Goal: Task Accomplishment & Management: Complete application form

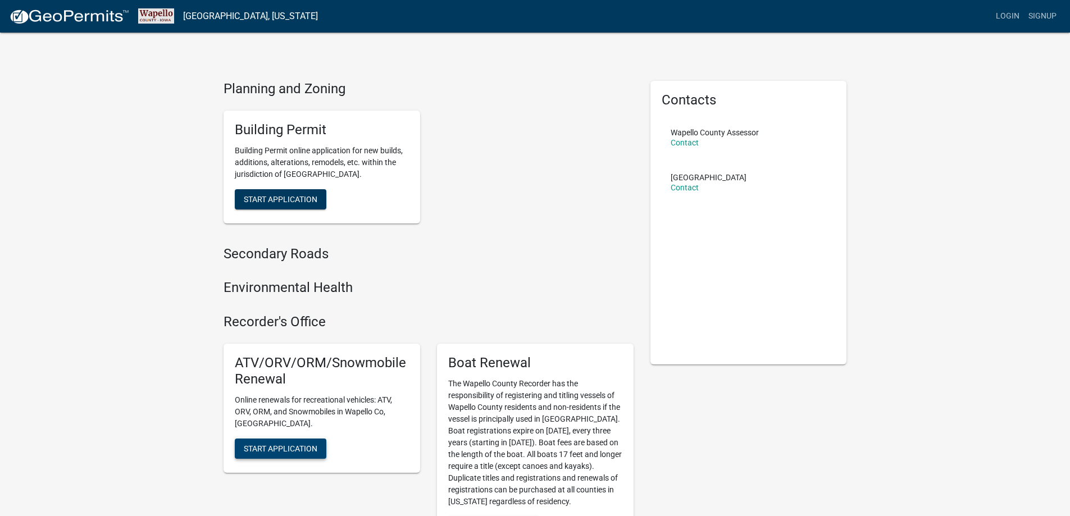
click at [274, 443] on button "Start Application" at bounding box center [281, 449] width 92 height 20
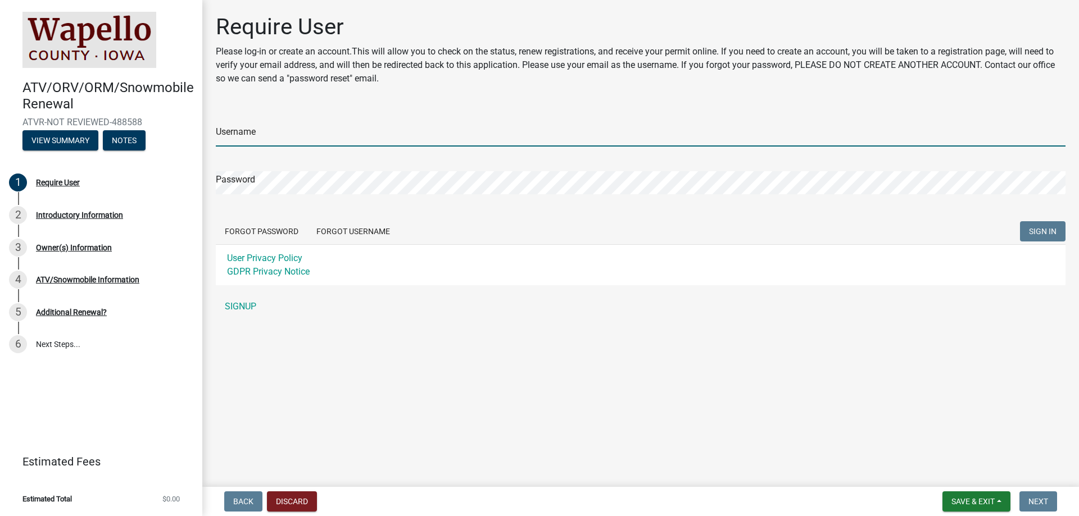
click at [226, 129] on input "Username" at bounding box center [640, 135] width 849 height 23
type input "carmenandbobby"
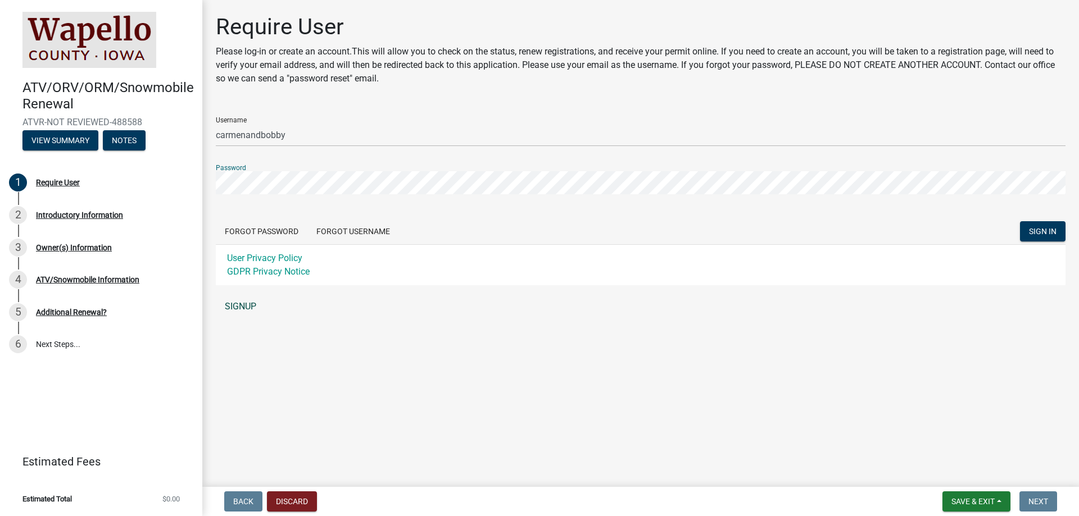
click at [230, 303] on link "SIGNUP" at bounding box center [640, 306] width 849 height 22
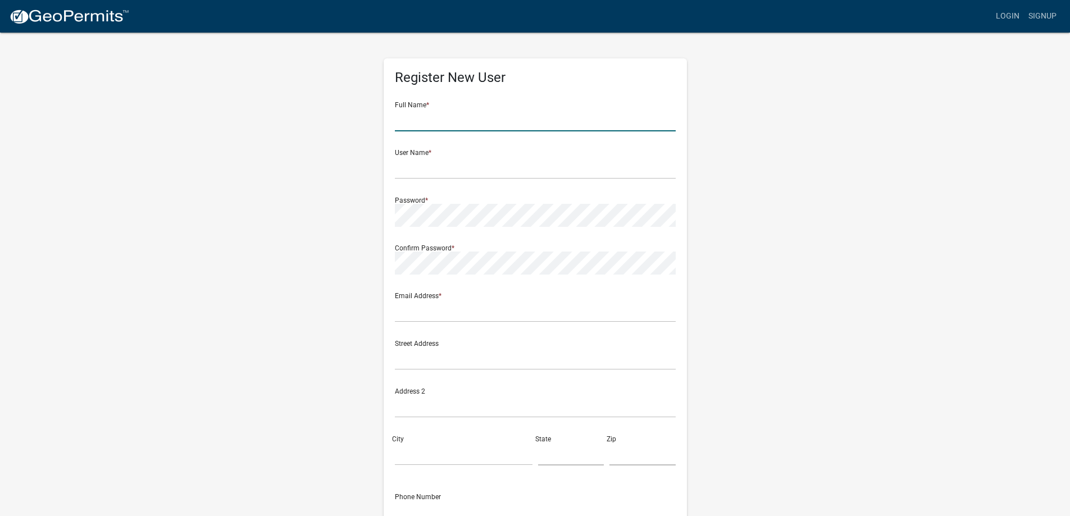
click at [438, 119] on input "text" at bounding box center [535, 119] width 281 height 23
type input "Carmen Moss"
type input "[EMAIL_ADDRESS][DOMAIN_NAME]"
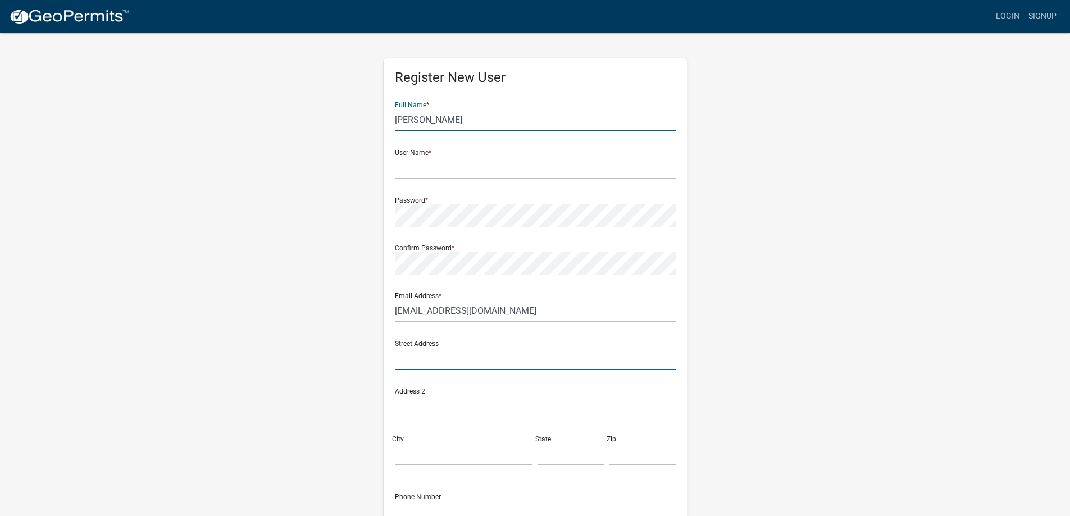
type input "1931 GREENWOOD DR"
type input "OTTUMWA"
type input "IA"
type input "52501-3749"
type input "6417778537"
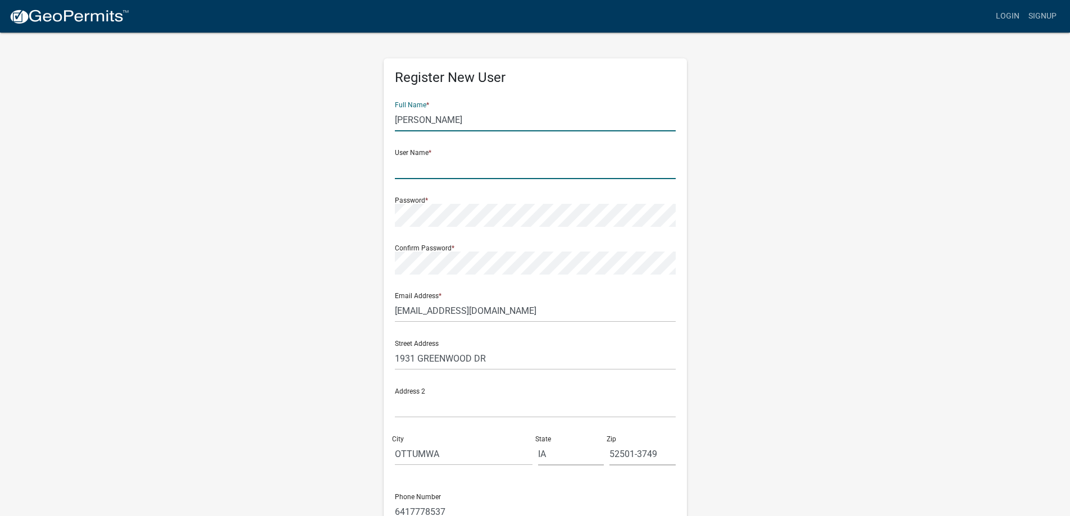
click at [410, 168] on input "text" at bounding box center [535, 167] width 281 height 23
type input "carmenandbobby"
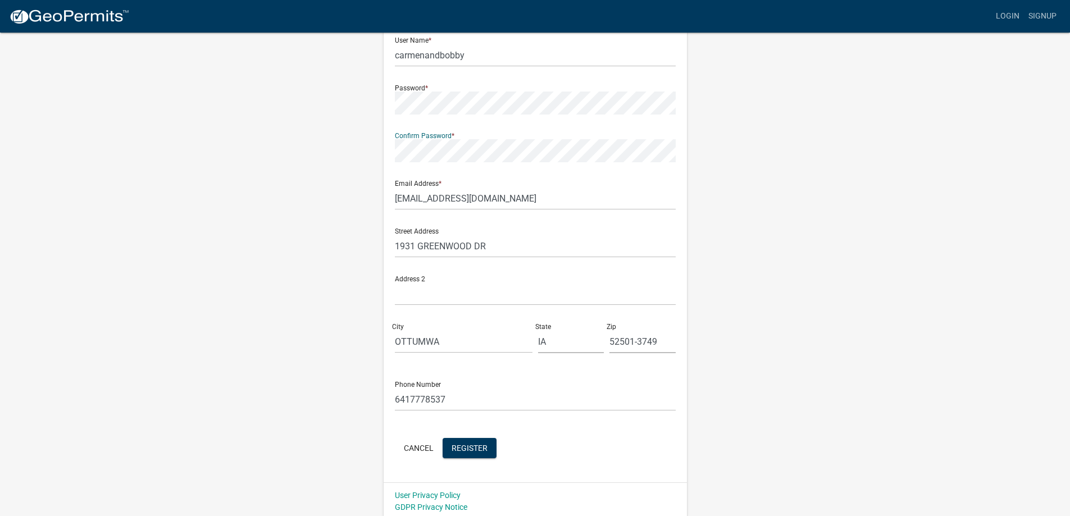
scroll to position [116, 0]
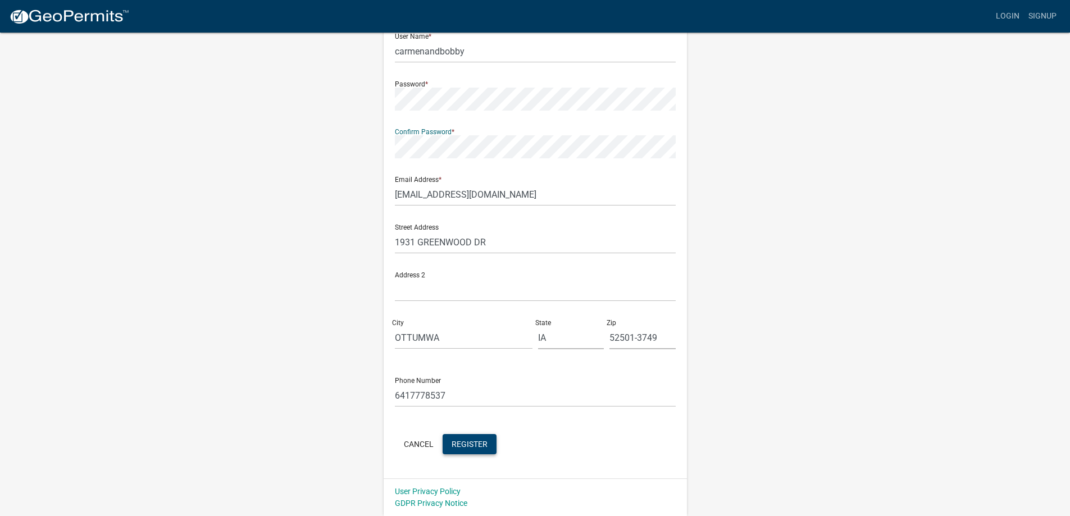
click at [469, 446] on span "Register" at bounding box center [470, 443] width 36 height 9
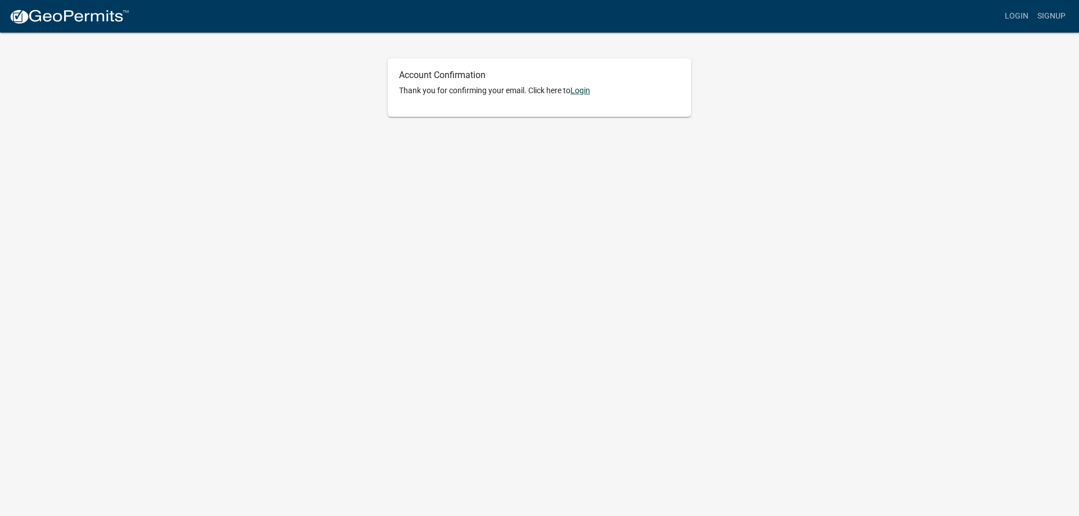
click at [575, 87] on link "Login" at bounding box center [580, 90] width 20 height 9
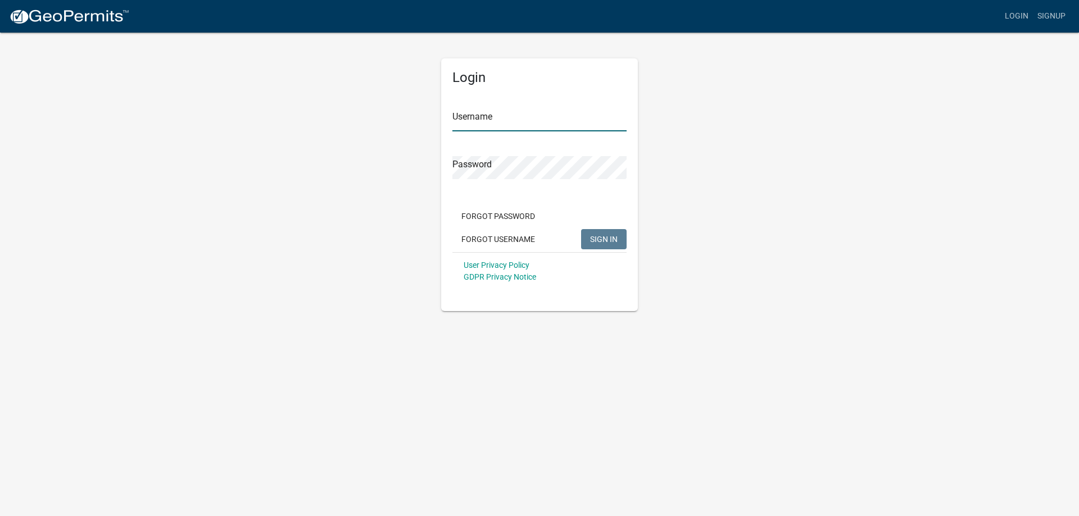
type input "carmenandbobby"
click at [597, 235] on span "SIGN IN" at bounding box center [604, 238] width 28 height 9
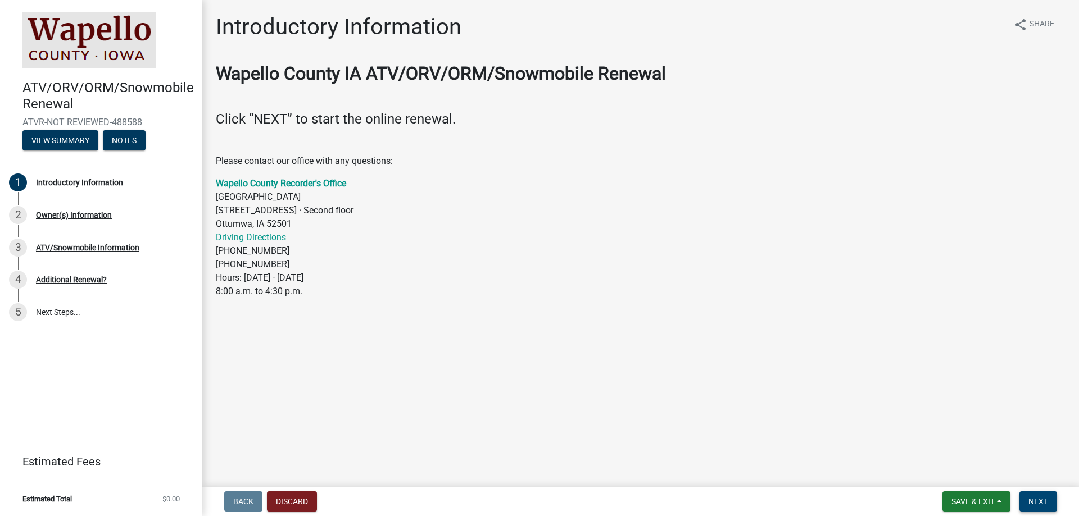
click at [1045, 498] on span "Next" at bounding box center [1038, 501] width 20 height 9
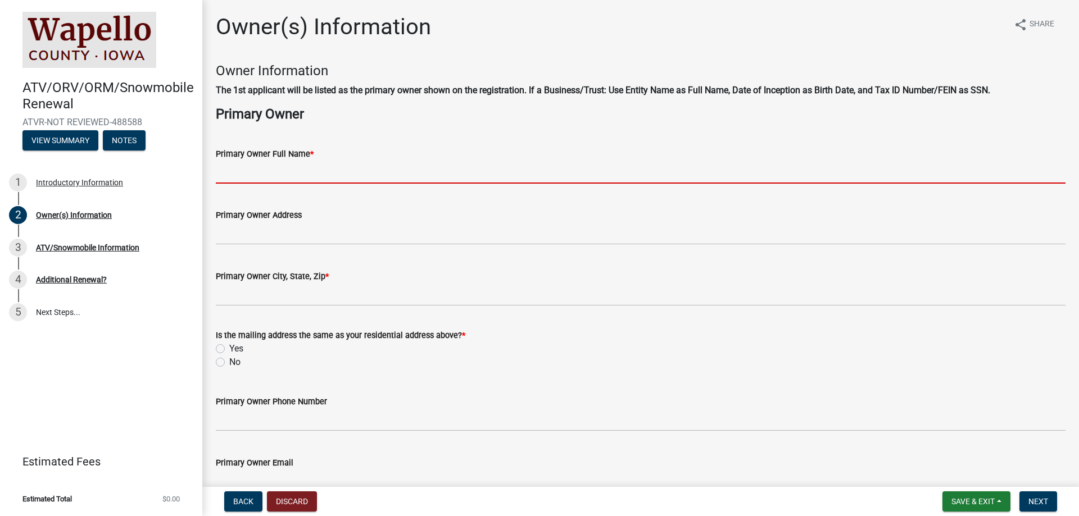
click at [277, 175] on input "Primary Owner Full Name *" at bounding box center [640, 172] width 849 height 23
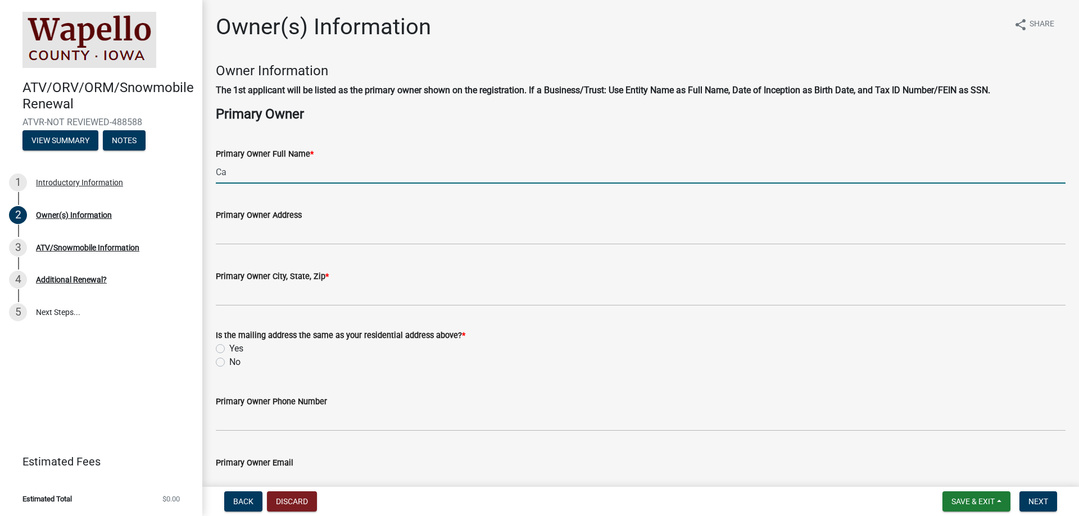
type input "C"
type input "[PERSON_NAME]"
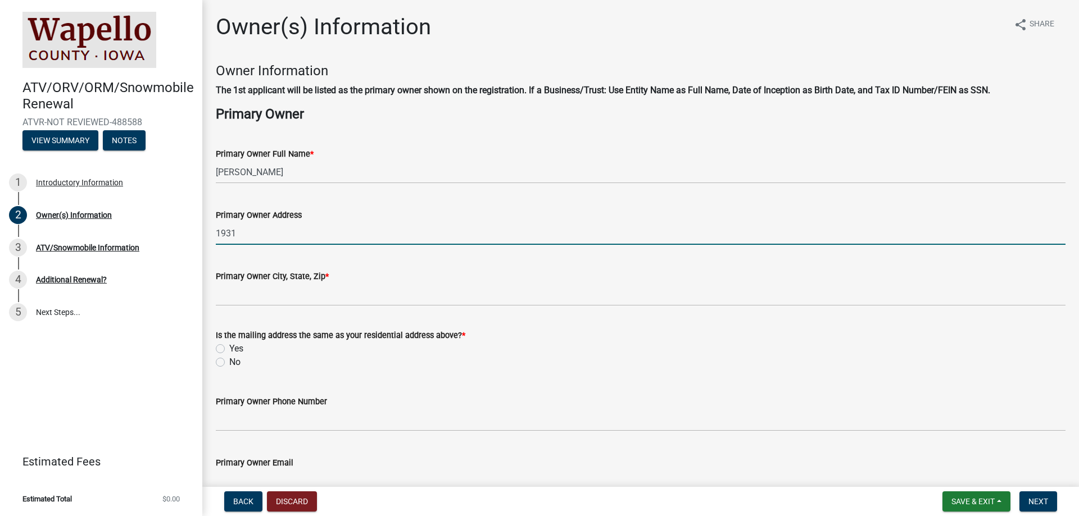
type input "1931 GREENWOOD DR"
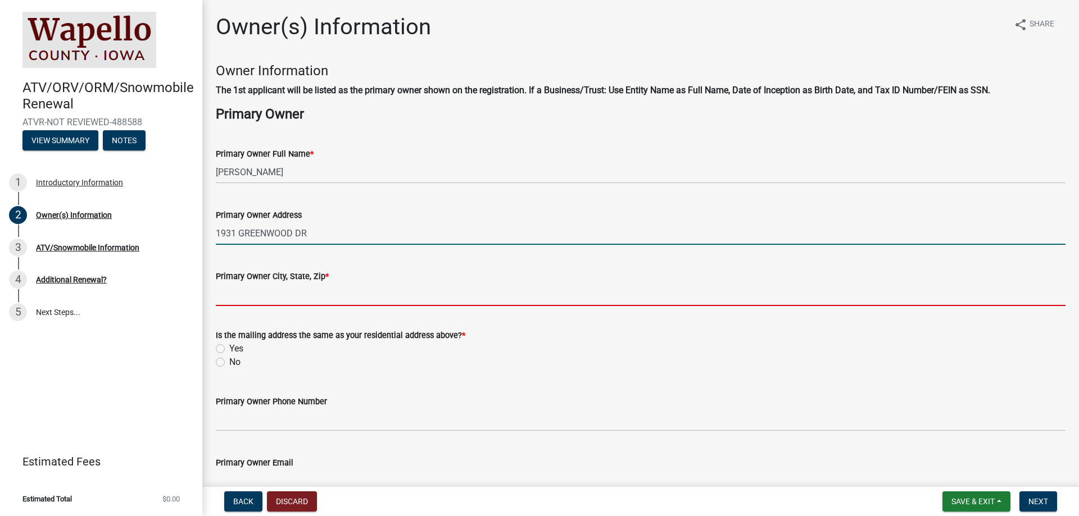
type input "OTTUMWA"
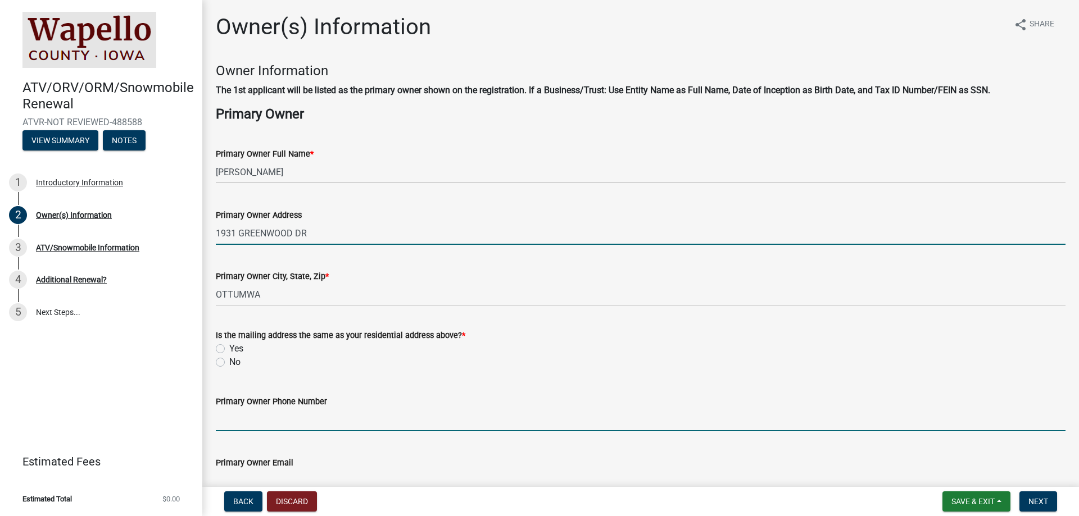
type input "6417778537"
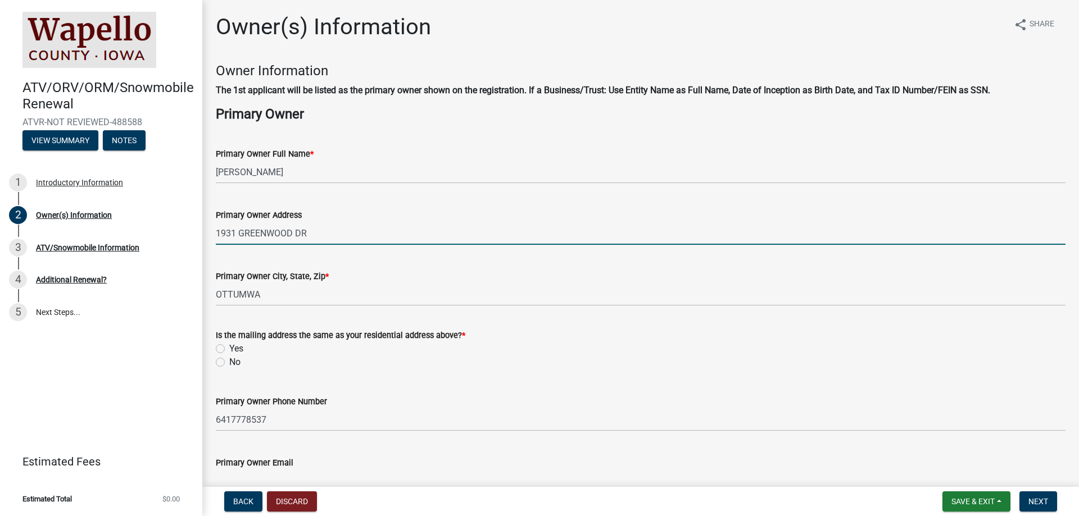
type input "[EMAIL_ADDRESS][DOMAIN_NAME]"
type input "IA"
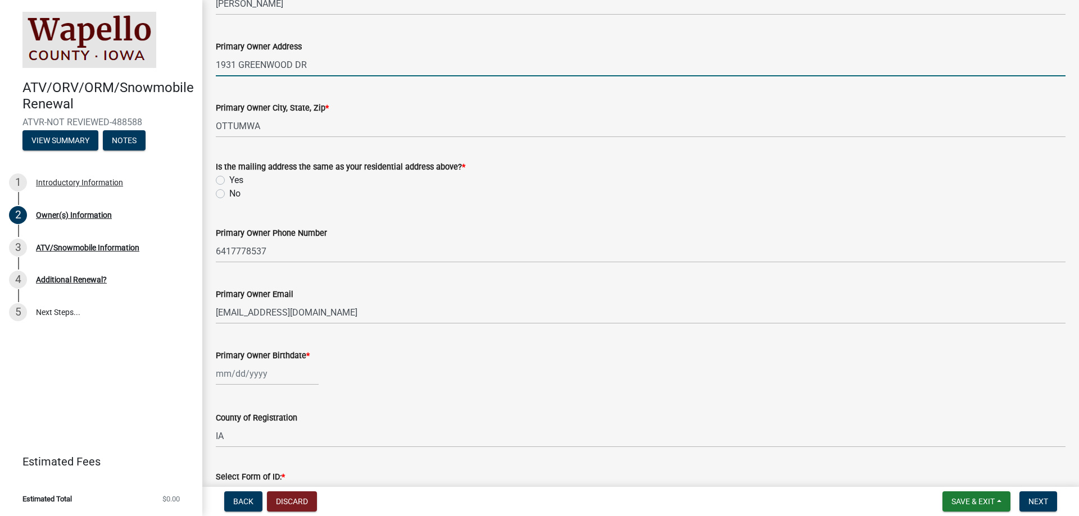
scroll to position [281, 0]
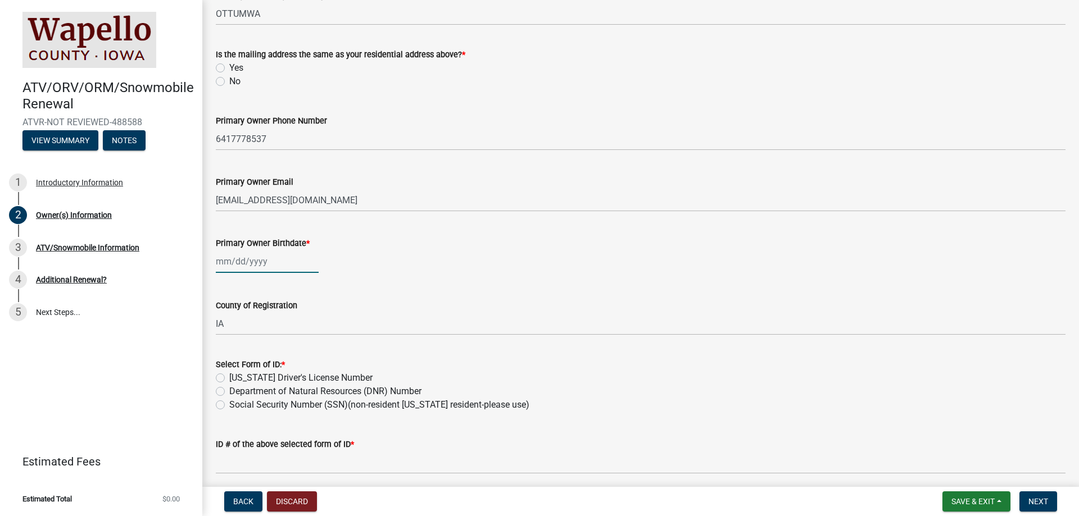
click at [252, 265] on div at bounding box center [267, 261] width 103 height 23
select select "10"
select select "2025"
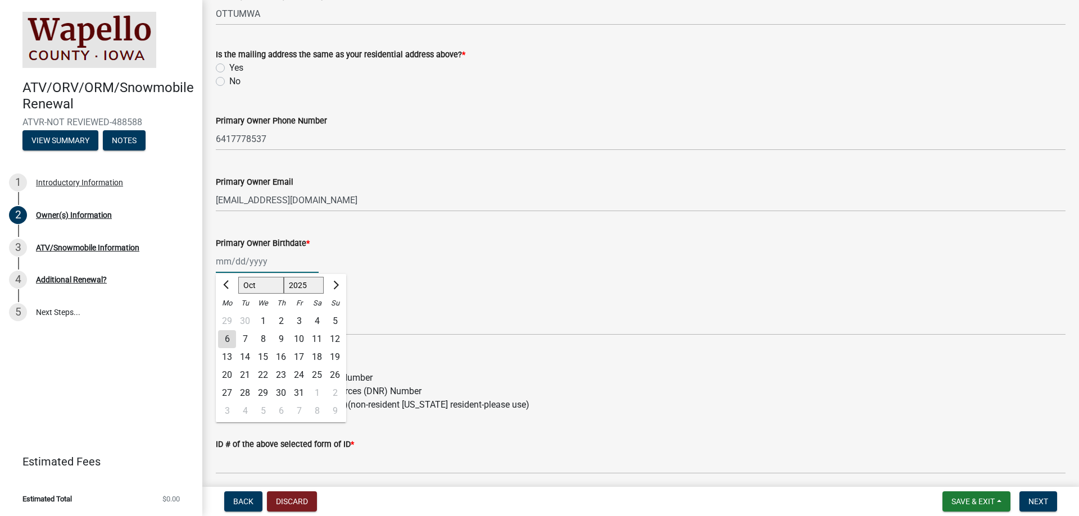
click at [229, 261] on input "Primary Owner Birthdate *" at bounding box center [267, 261] width 103 height 23
type input "[DATE]"
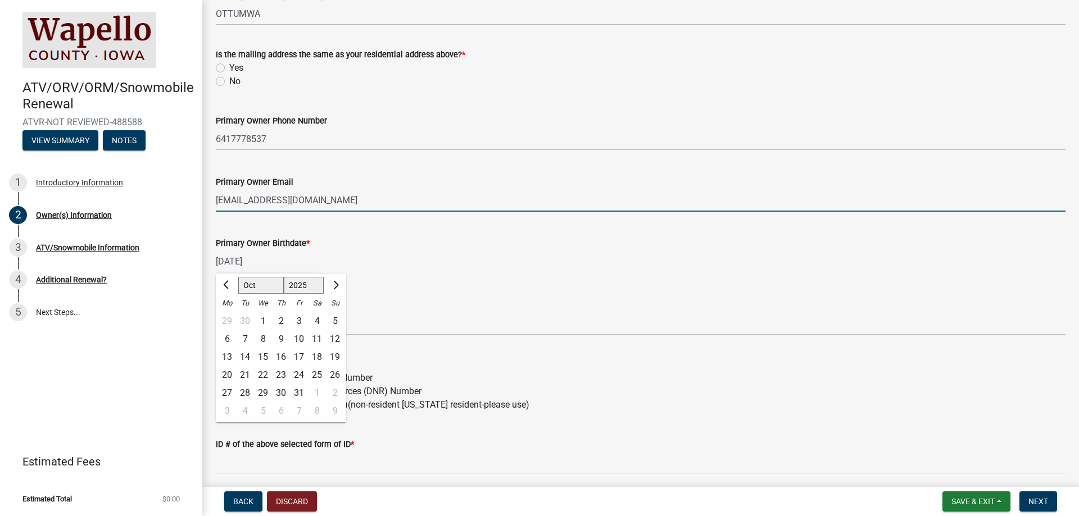
click at [388, 210] on input "[EMAIL_ADDRESS][DOMAIN_NAME]" at bounding box center [640, 200] width 849 height 23
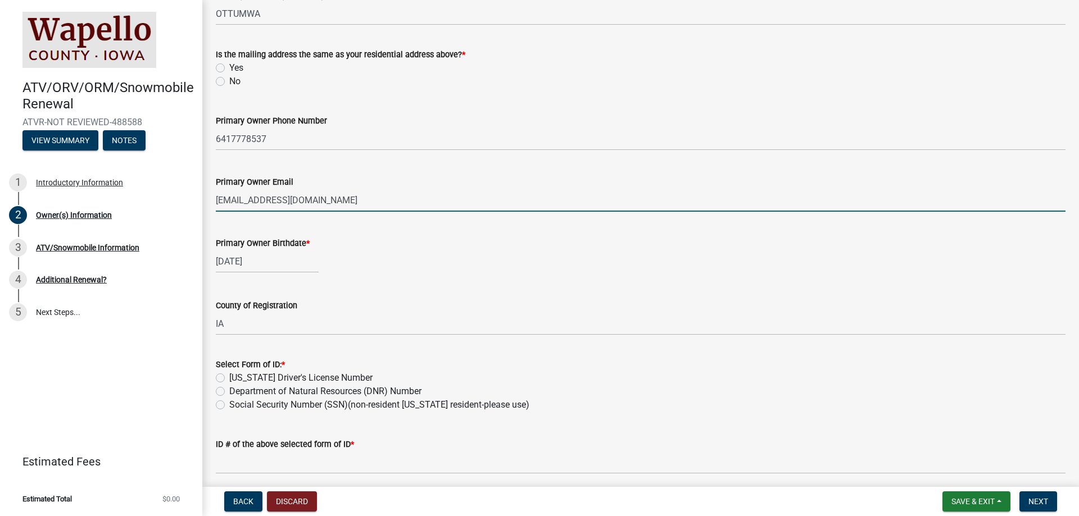
click at [434, 247] on div "Primary Owner Birthdate *" at bounding box center [640, 243] width 849 height 13
